Goal: Task Accomplishment & Management: Use online tool/utility

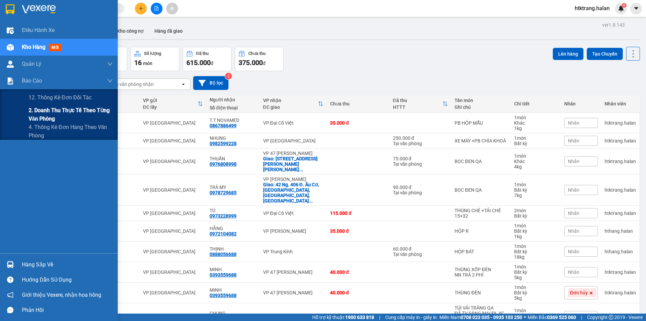
click at [54, 111] on span "2. Doanh thu thực tế theo từng văn phòng" at bounding box center [71, 114] width 84 height 17
click at [43, 109] on span "2. Doanh thu thực tế theo từng văn phòng" at bounding box center [71, 114] width 84 height 17
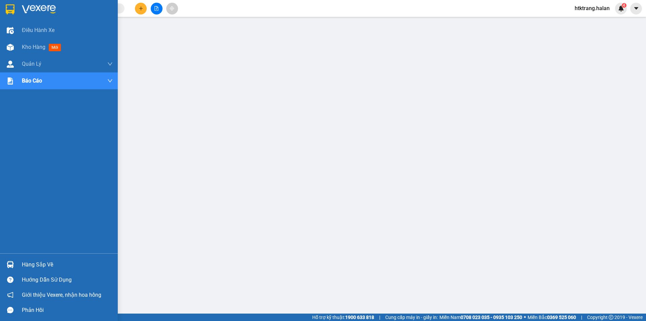
click at [29, 262] on div "Hàng sắp về" at bounding box center [67, 265] width 91 height 10
click at [54, 49] on span "mới" at bounding box center [55, 47] width 12 height 7
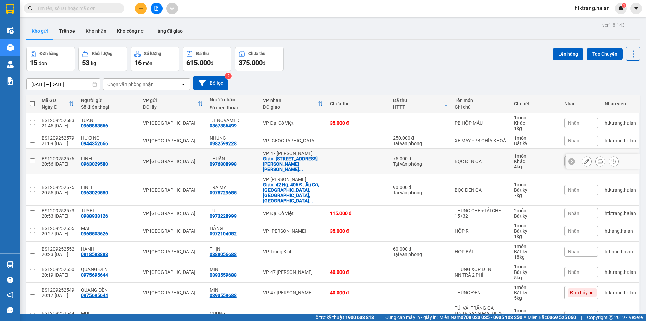
scroll to position [31, 0]
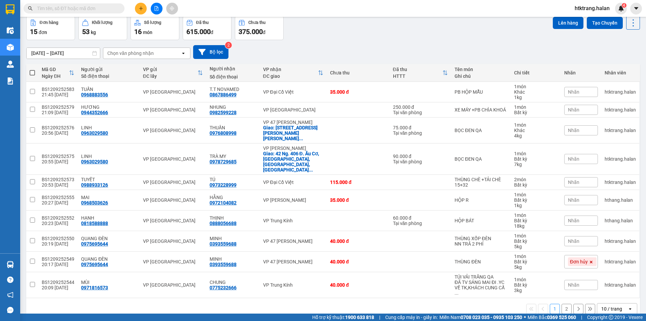
click at [602, 305] on div "10 / trang" at bounding box center [612, 308] width 21 height 7
click at [599, 275] on span "100 / trang" at bounding box center [610, 272] width 24 height 7
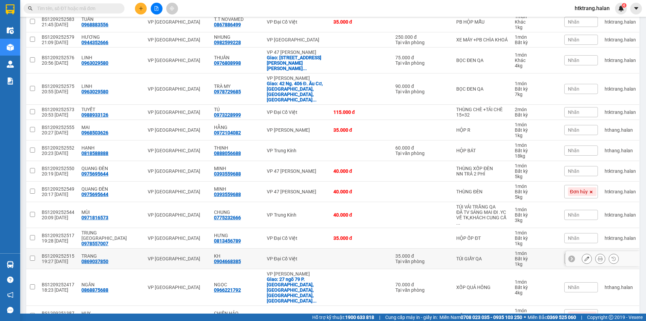
scroll to position [124, 0]
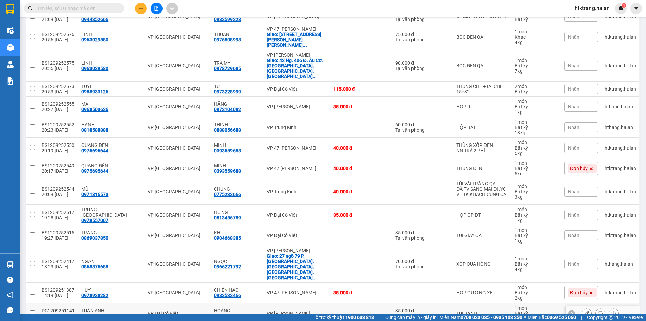
click at [60, 308] on div "DC1209251141" at bounding box center [58, 310] width 33 height 5
checkbox input "false"
copy div "DC1209251141"
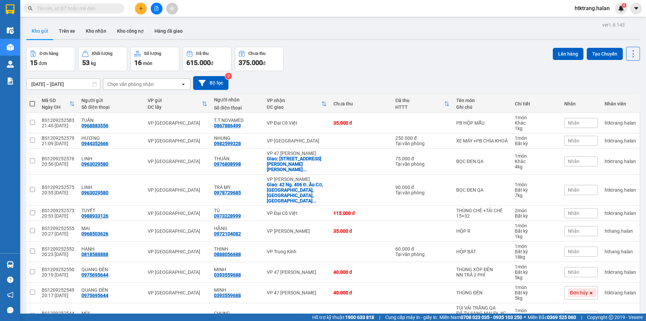
drag, startPoint x: 99, startPoint y: 4, endPoint x: 86, endPoint y: 15, distance: 17.2
click at [85, 19] on main "ver 1.8.143 Kho gửi Trên xe Kho nhận Kho công nợ Hàng đã giao Đơn hàng 15 đơn K…" at bounding box center [323, 156] width 646 height 313
paste input "DC1209251141"
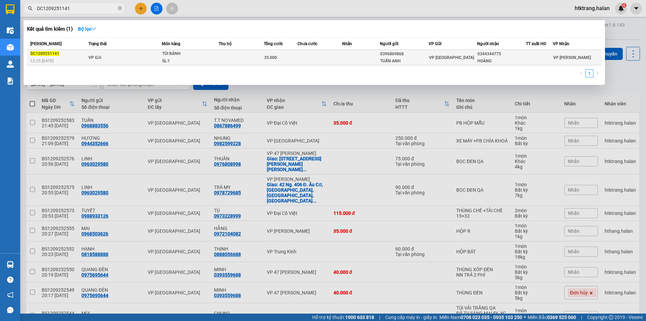
type input "DC1209251141"
click at [131, 57] on td "VP Gửi" at bounding box center [124, 57] width 75 height 15
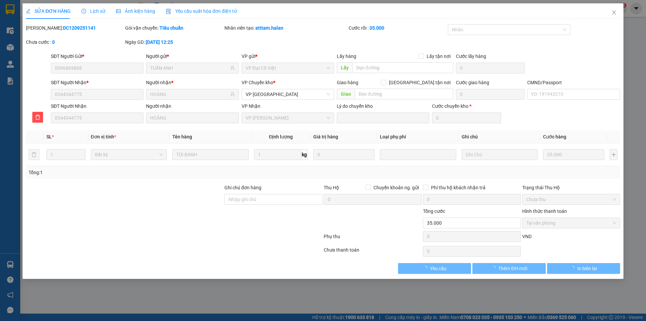
type input "0396869868"
type input "TUẤN ANH"
type input "0344344775"
type input "HOÀNG"
type input "35.000"
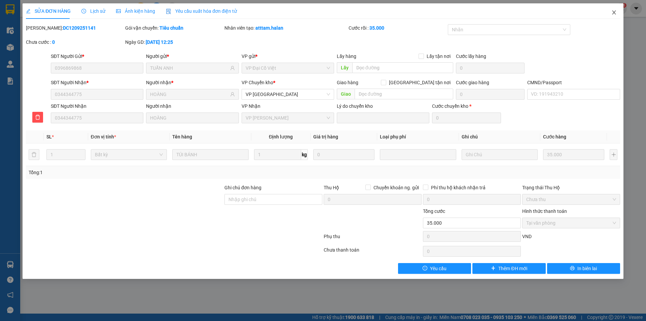
click at [614, 13] on icon "close" at bounding box center [614, 12] width 5 height 5
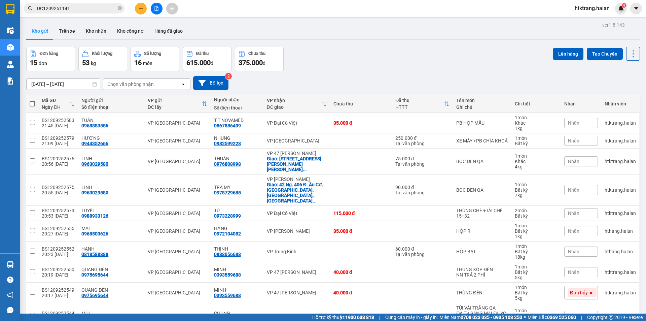
click at [130, 80] on div "Chọn văn phòng nhận" at bounding box center [141, 84] width 77 height 11
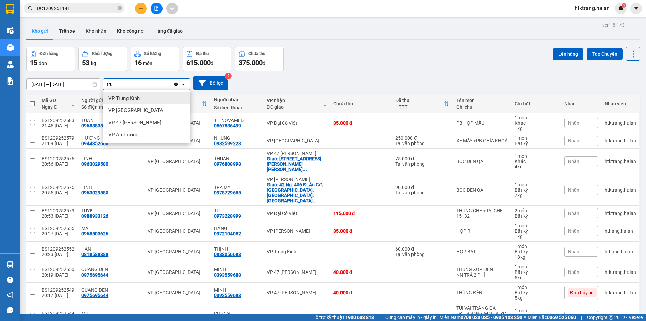
type input "tru"
click at [125, 95] on span "VP Trung Kính" at bounding box center [123, 98] width 31 height 7
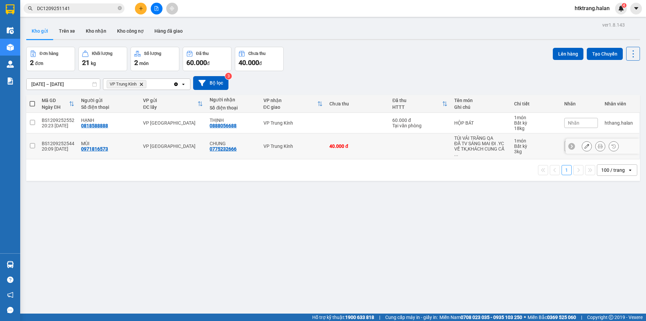
click at [31, 143] on input "checkbox" at bounding box center [32, 145] width 5 height 5
checkbox input "true"
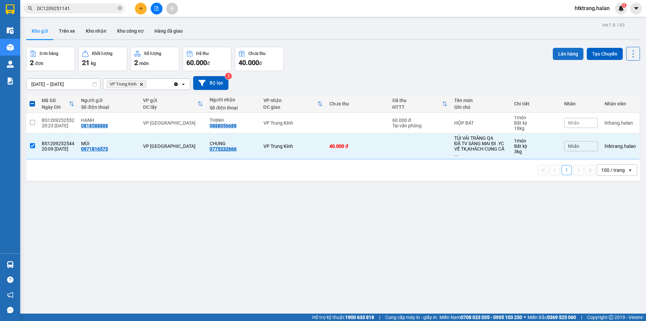
click at [556, 54] on button "Lên hàng" at bounding box center [568, 54] width 31 height 12
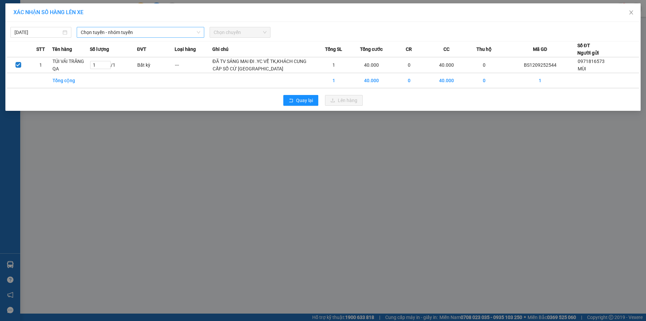
click at [146, 34] on span "Chọn tuyến - nhóm tuyến" at bounding box center [141, 32] width 120 height 10
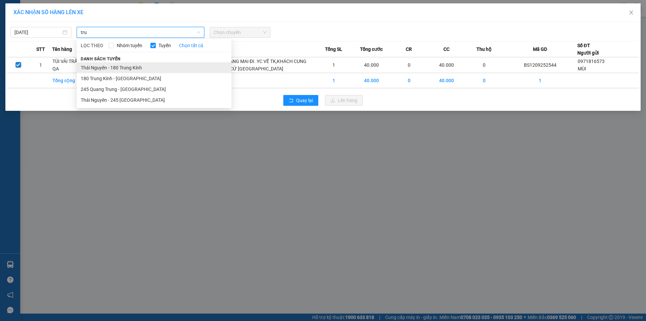
type input "tru"
click at [125, 66] on li "Thái Nguyên - 180 Trung Kính" at bounding box center [154, 67] width 155 height 11
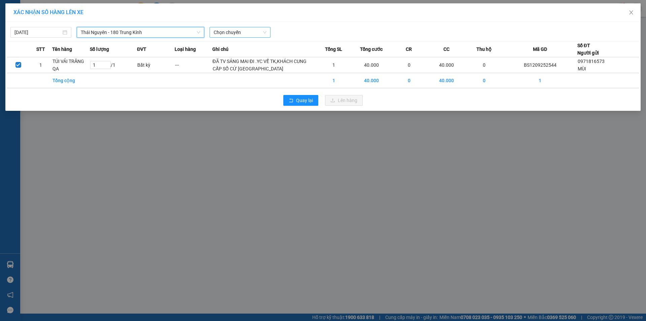
click at [229, 34] on span "Chọn chuyến" at bounding box center [240, 32] width 53 height 10
type input "611"
click at [228, 44] on div "05:30 - 29B-206.11" at bounding box center [240, 45] width 53 height 7
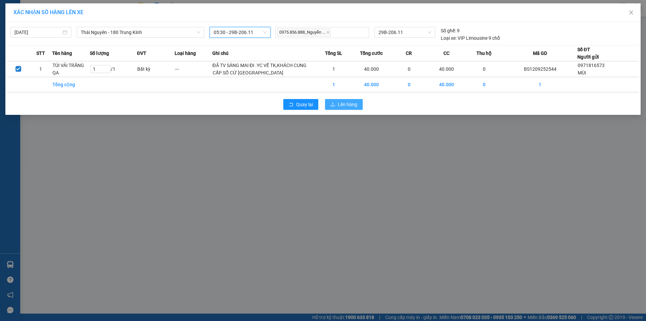
click at [350, 108] on span "Lên hàng" at bounding box center [348, 104] width 20 height 7
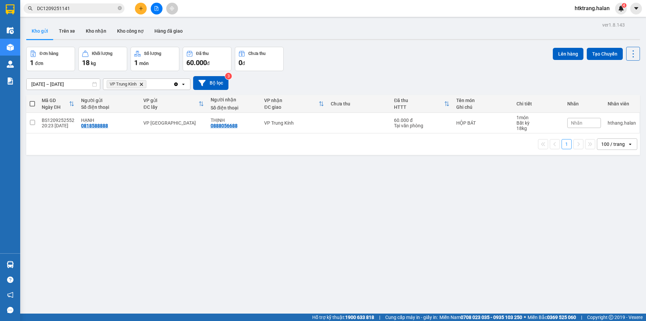
click at [143, 82] on icon "Delete" at bounding box center [141, 84] width 4 height 4
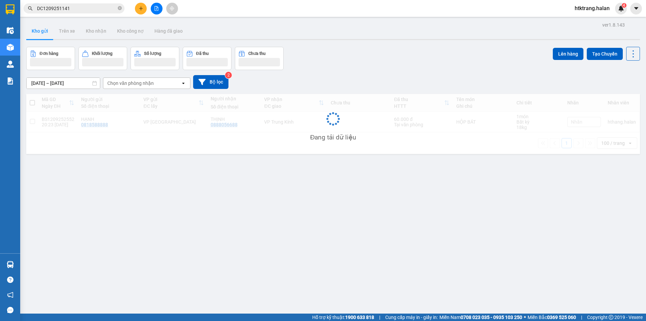
click at [139, 82] on div "Chọn văn phòng nhận" at bounding box center [130, 83] width 46 height 7
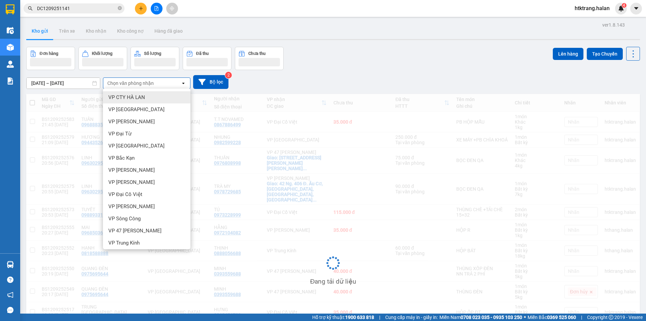
type input "k"
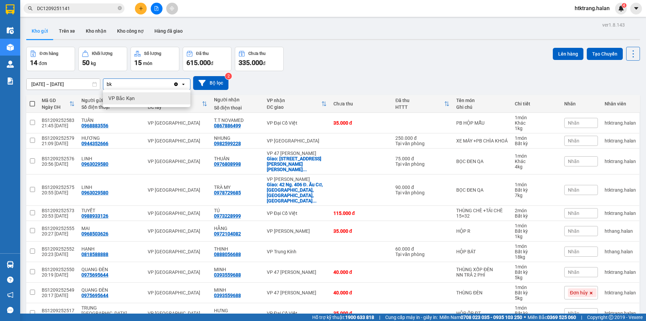
type input "bk"
click at [129, 97] on span "VP Bắc Kạn" at bounding box center [121, 98] width 26 height 7
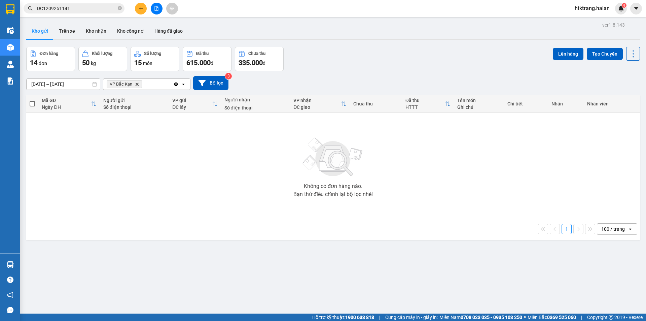
click at [175, 86] on icon "Clear all" at bounding box center [175, 83] width 5 height 5
